Goal: Task Accomplishment & Management: Manage account settings

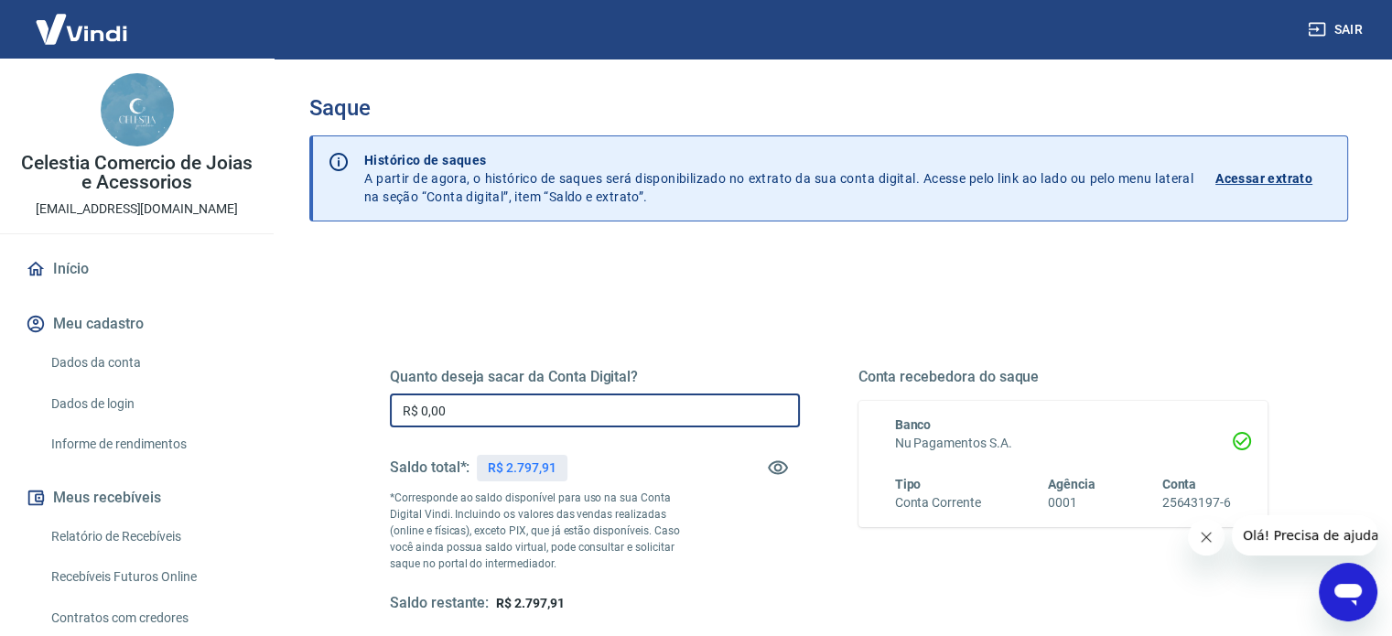
drag, startPoint x: 505, startPoint y: 402, endPoint x: 264, endPoint y: 402, distance: 240.7
click at [271, 402] on div "Sair Celestia Comercio de Joias e Acessorios celestiapratas@gmail.com Início Me…" at bounding box center [696, 318] width 1392 height 636
type input "R$ 2.797,91"
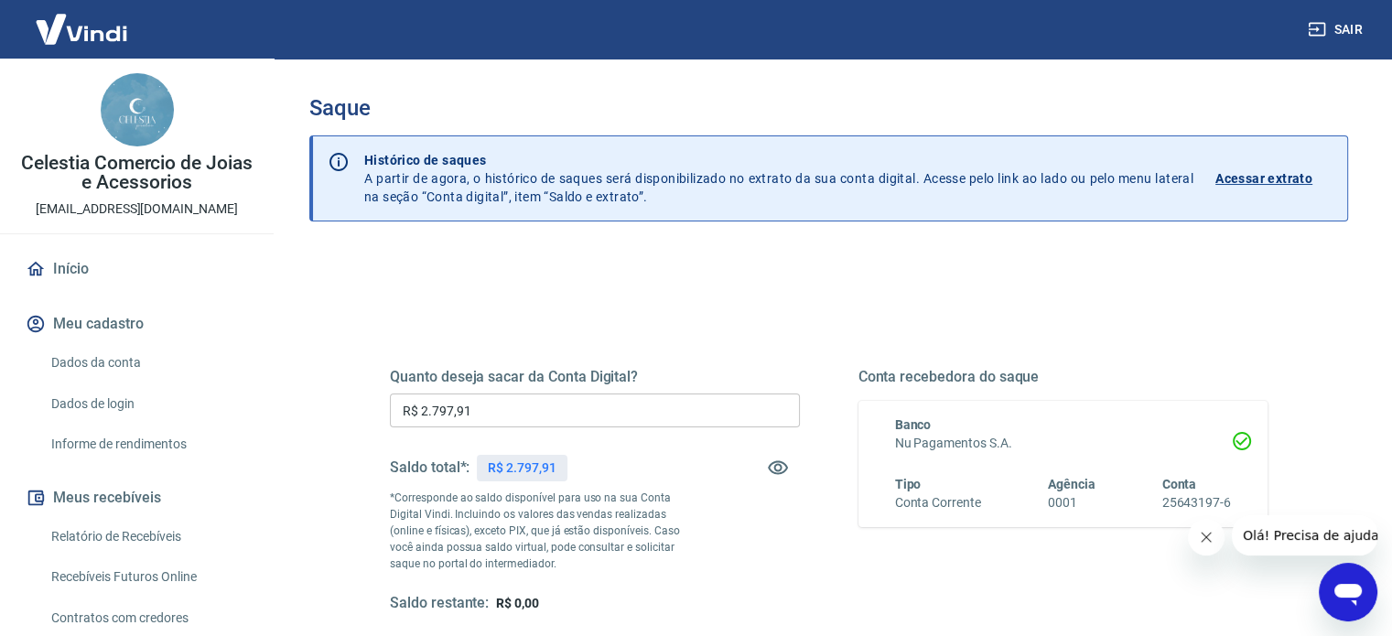
click at [363, 391] on div "Quanto deseja sacar da Conta Digital? R$ 2.797,91 ​ Saldo total*: R$ 2.797,91 *…" at bounding box center [828, 500] width 965 height 426
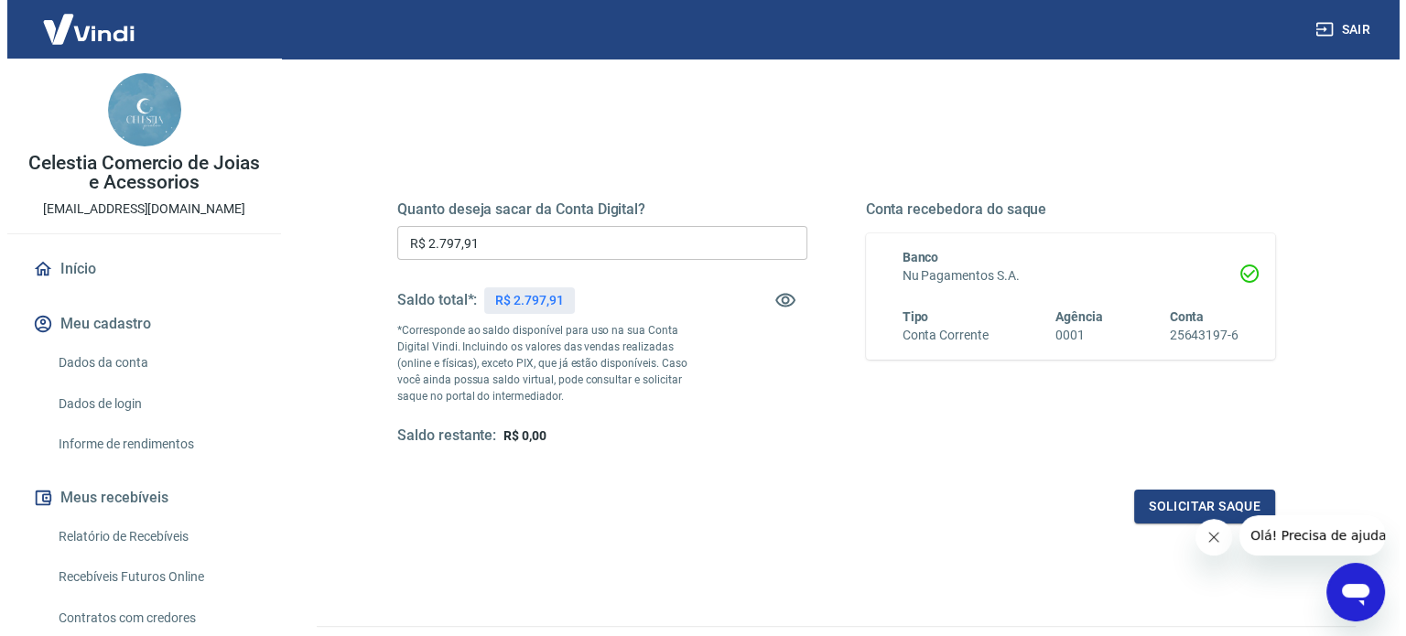
scroll to position [267, 0]
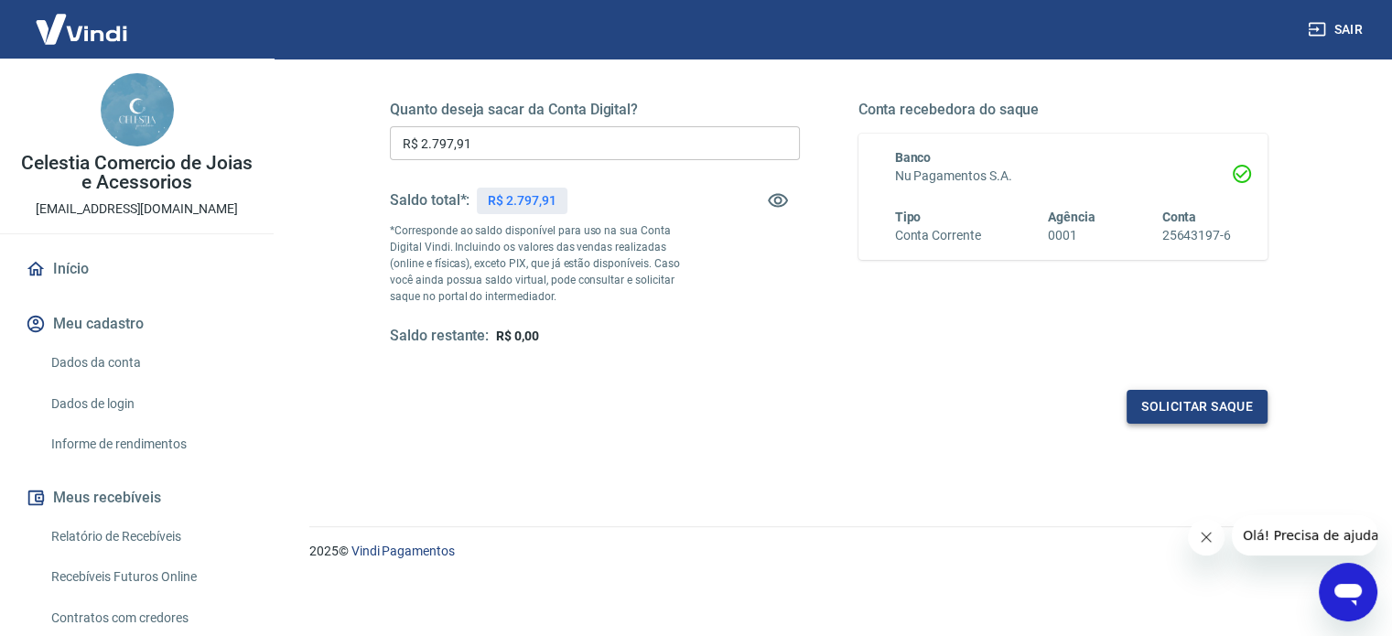
click at [1173, 406] on button "Solicitar saque" at bounding box center [1197, 407] width 141 height 34
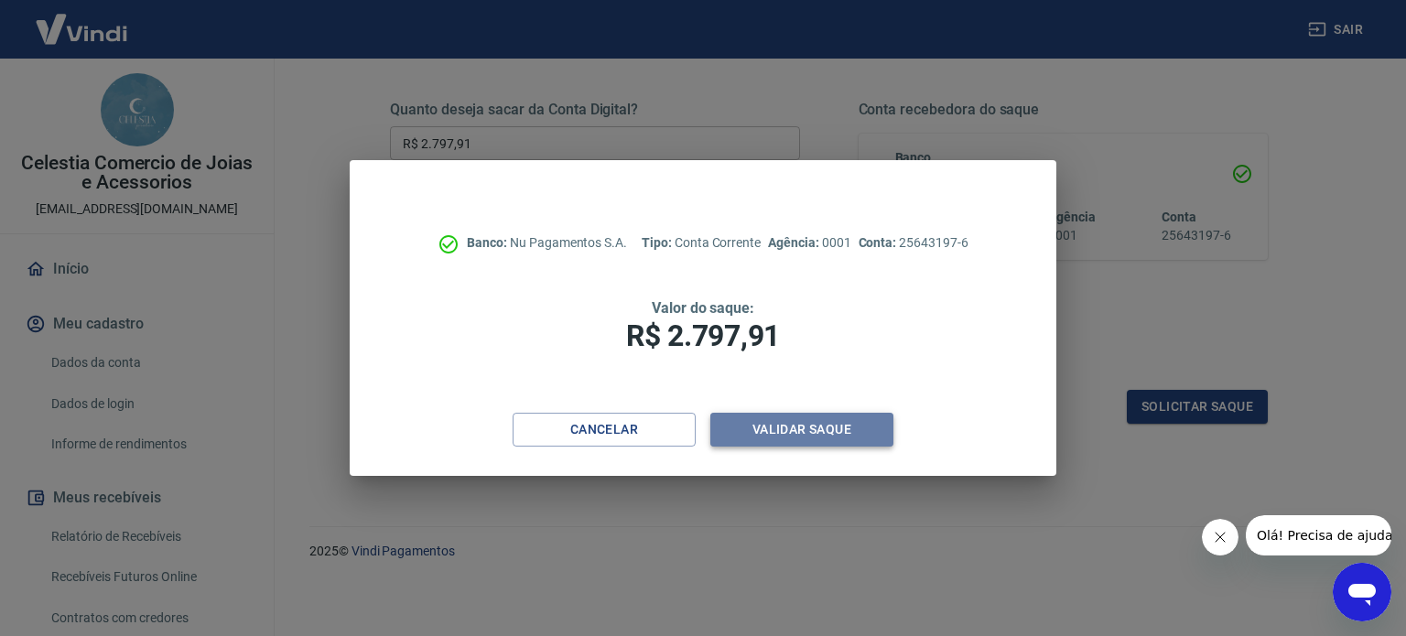
click at [842, 424] on button "Validar saque" at bounding box center [801, 430] width 183 height 34
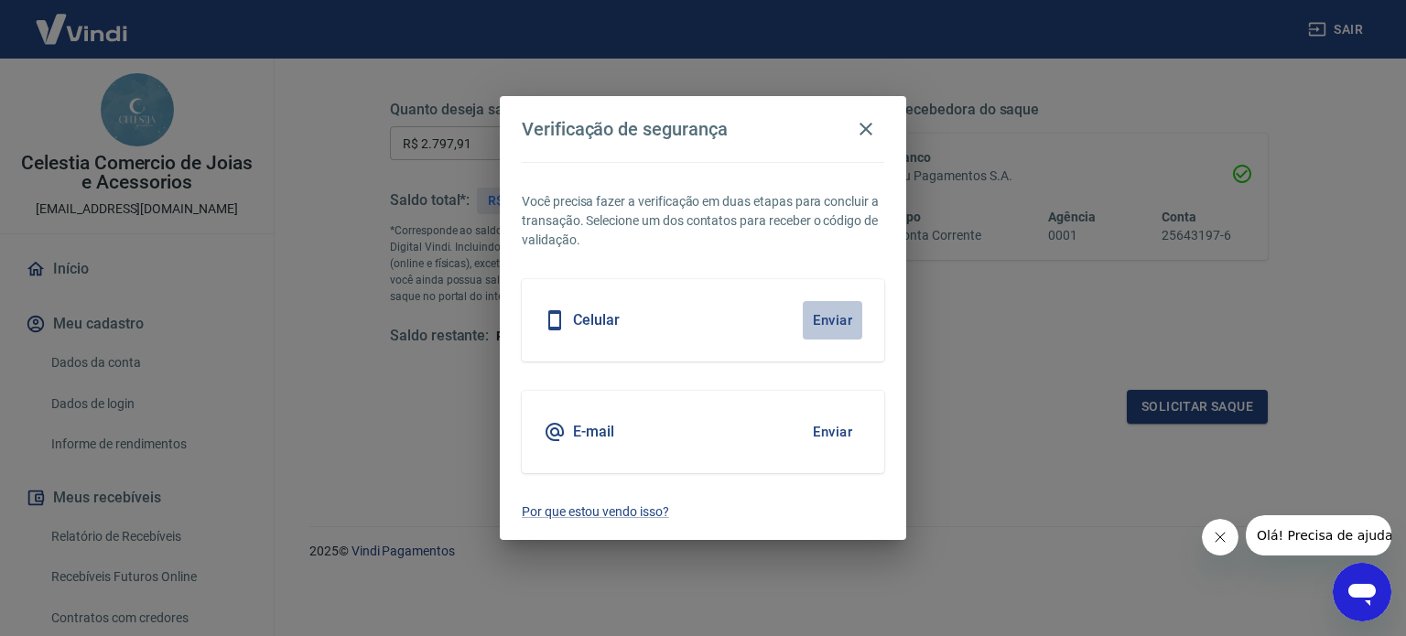
click at [828, 321] on button "Enviar" at bounding box center [832, 320] width 59 height 38
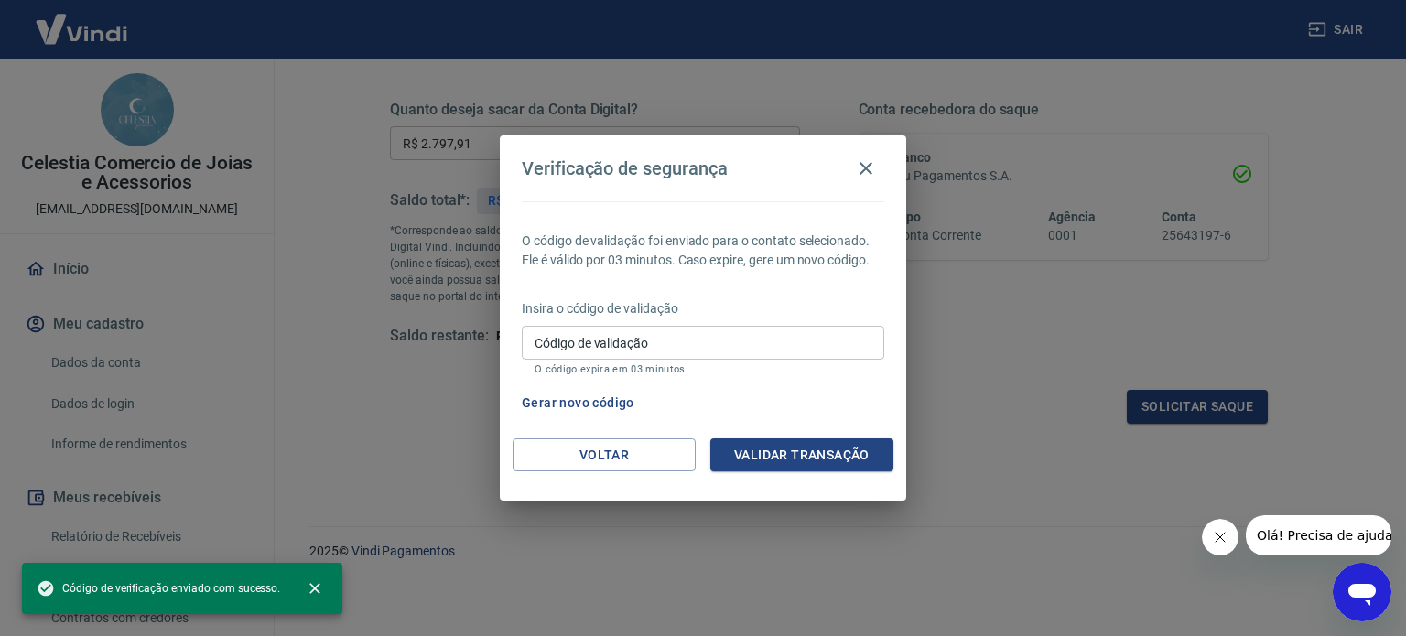
click at [758, 364] on p "O código expira em 03 minutos." at bounding box center [702, 369] width 337 height 12
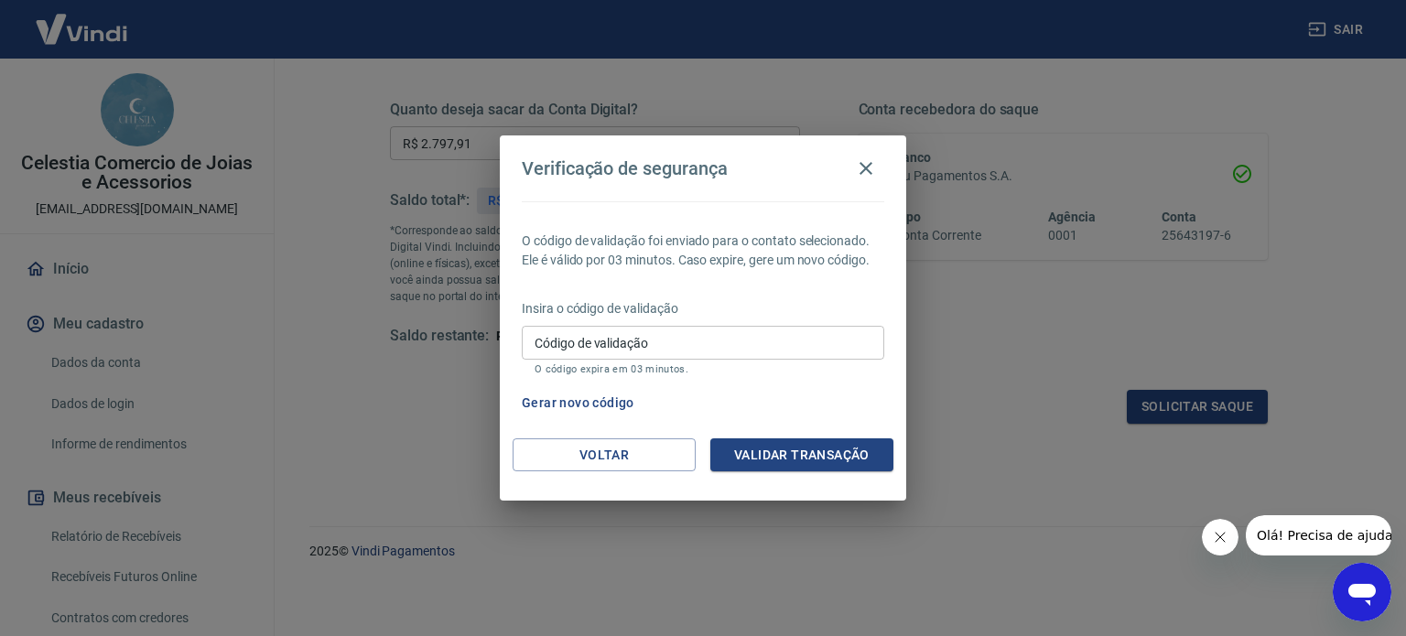
click at [726, 329] on input "Código de validação" at bounding box center [703, 343] width 362 height 34
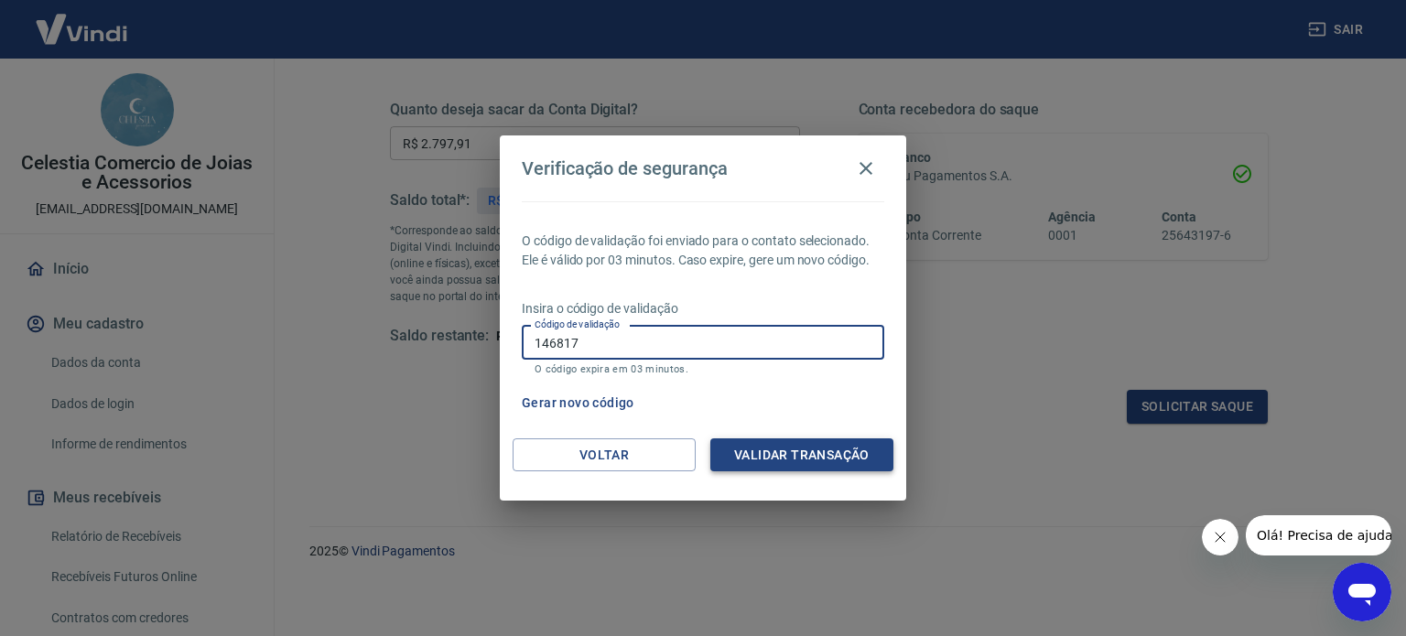
type input "146817"
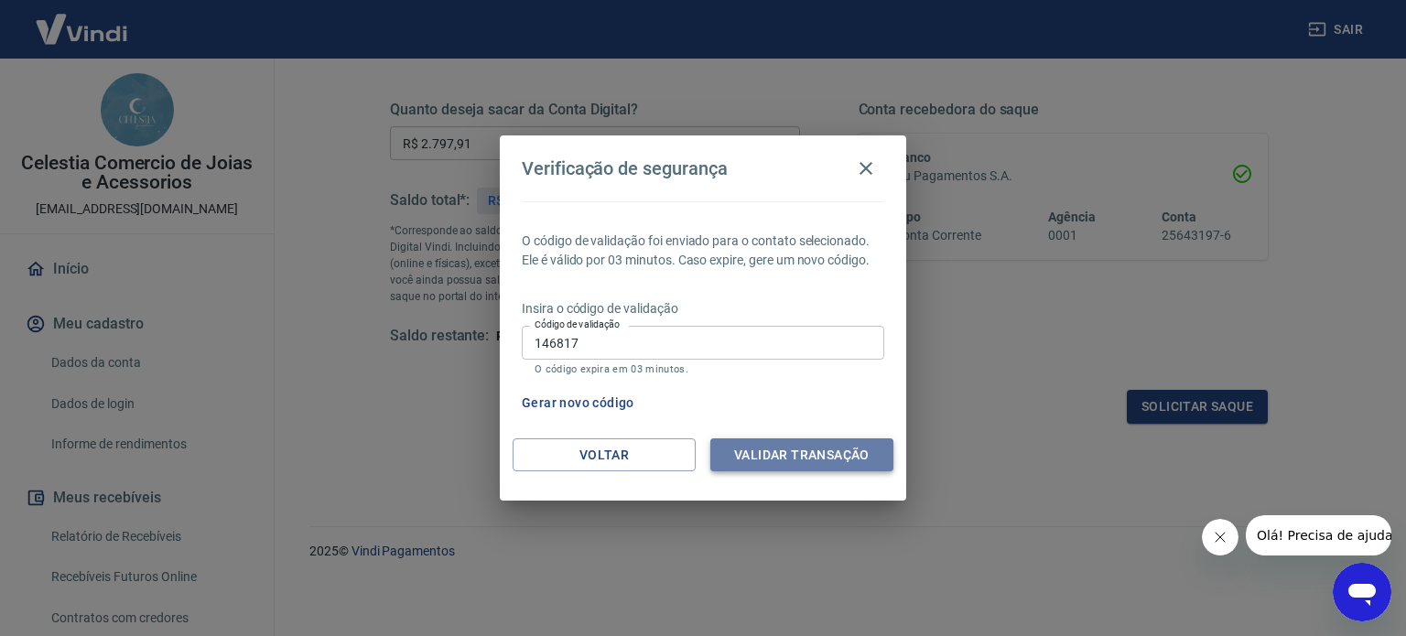
click at [813, 458] on button "Validar transação" at bounding box center [801, 455] width 183 height 34
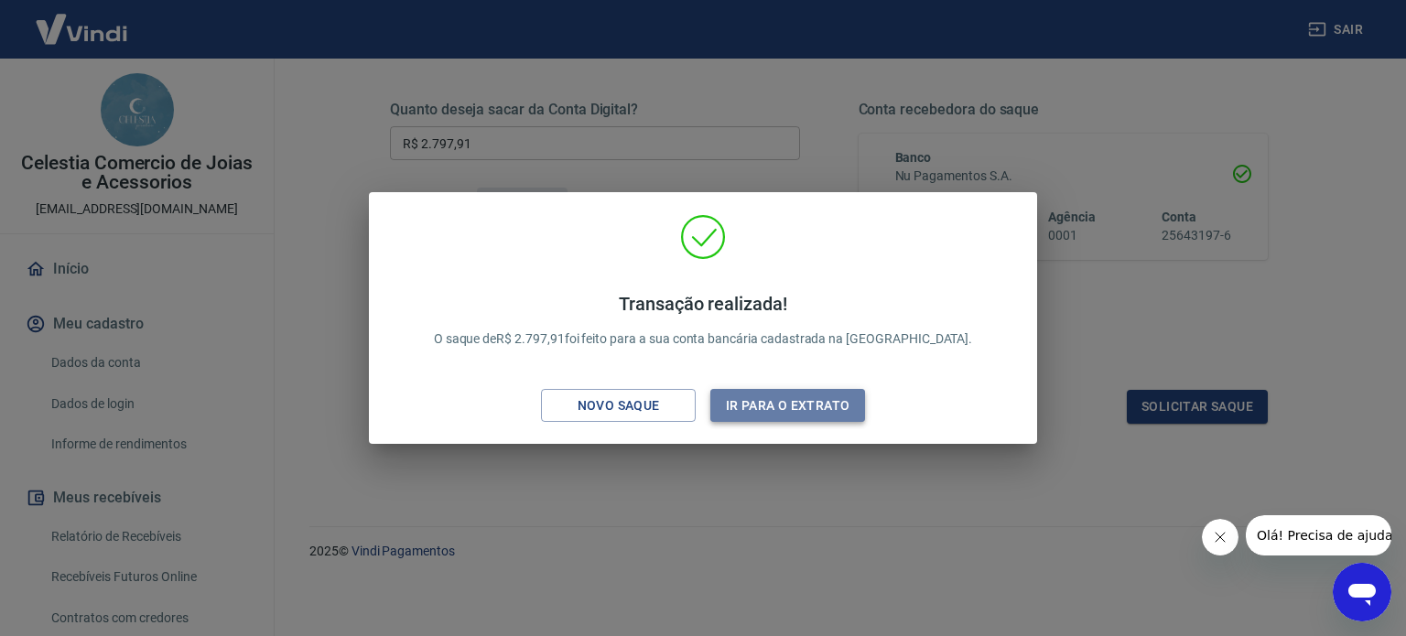
click at [797, 409] on button "Ir para o extrato" at bounding box center [787, 406] width 155 height 34
